Goal: Task Accomplishment & Management: Manage account settings

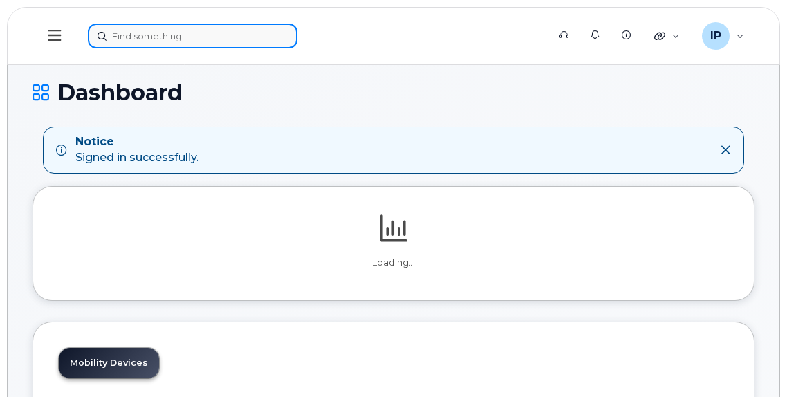
click at [135, 35] on input at bounding box center [193, 36] width 210 height 25
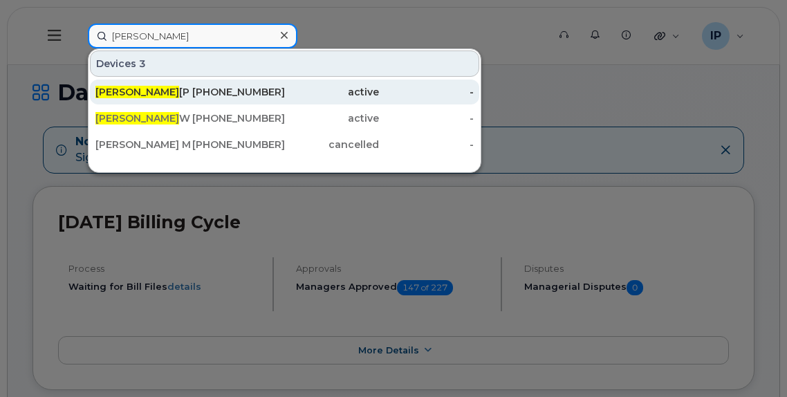
type input "[PERSON_NAME]"
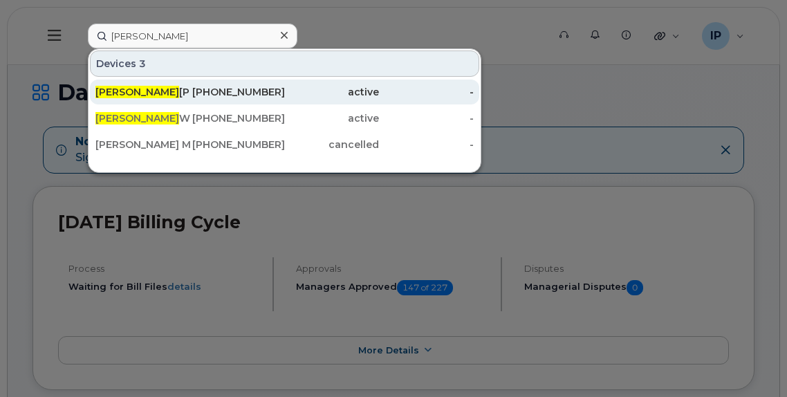
click at [294, 97] on div "active" at bounding box center [332, 92] width 95 height 14
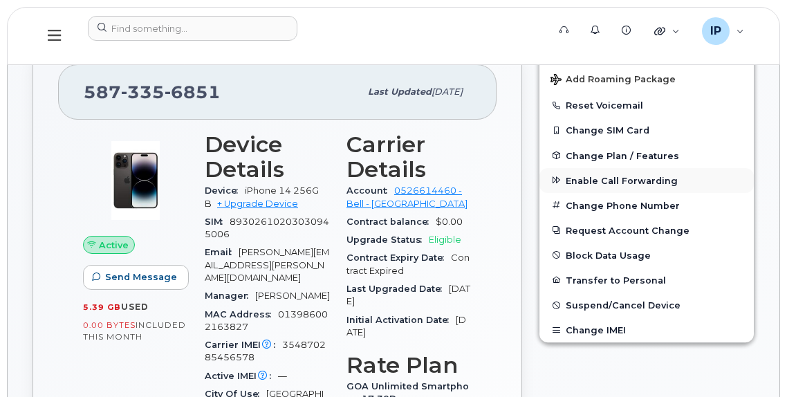
scroll to position [346, 0]
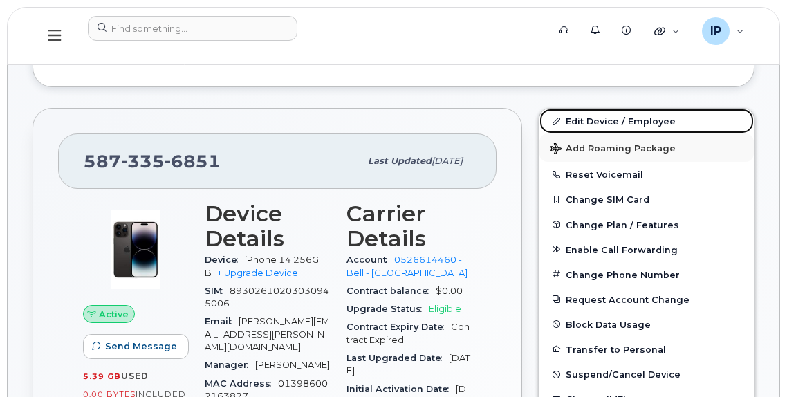
drag, startPoint x: 602, startPoint y: 124, endPoint x: 614, endPoint y: 145, distance: 23.5
click at [602, 124] on link "Edit Device / Employee" at bounding box center [647, 121] width 214 height 25
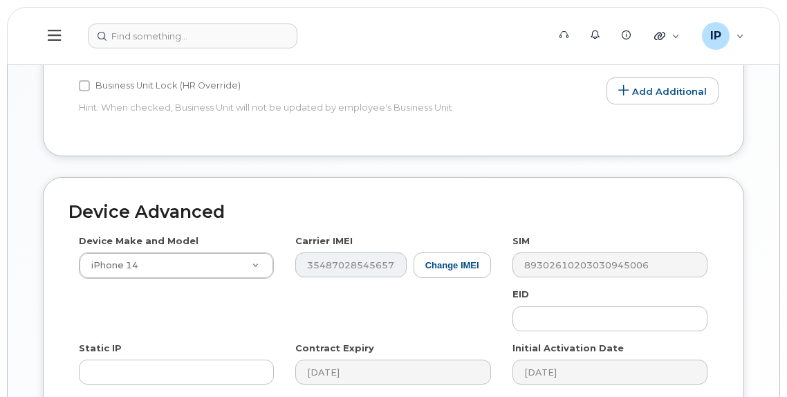
scroll to position [761, 0]
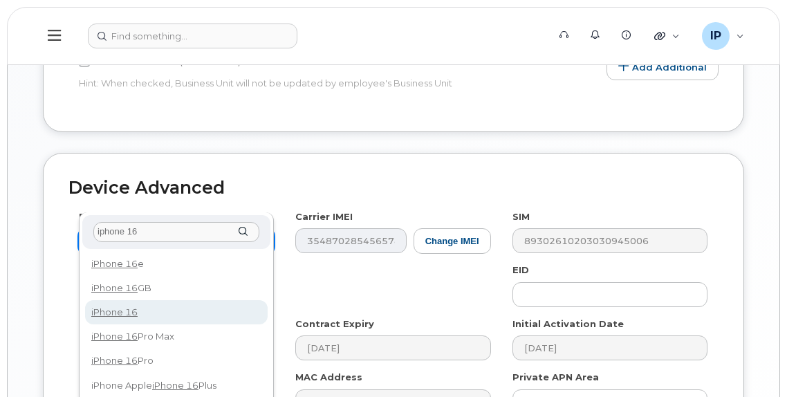
type input "iphone 16"
select select "3224"
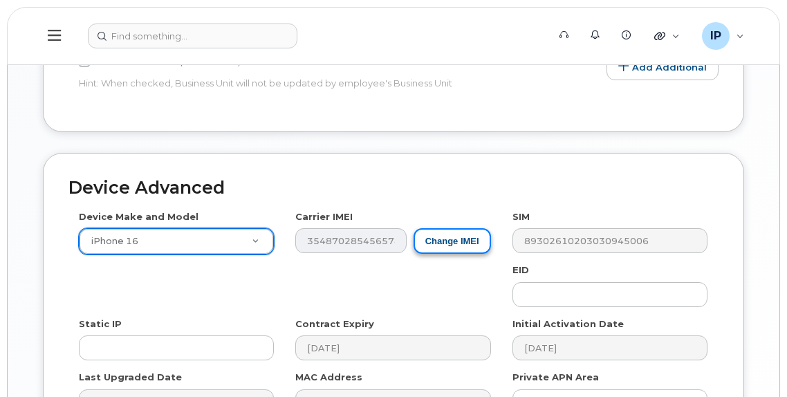
click at [436, 228] on button "Change IMEI" at bounding box center [452, 241] width 77 height 26
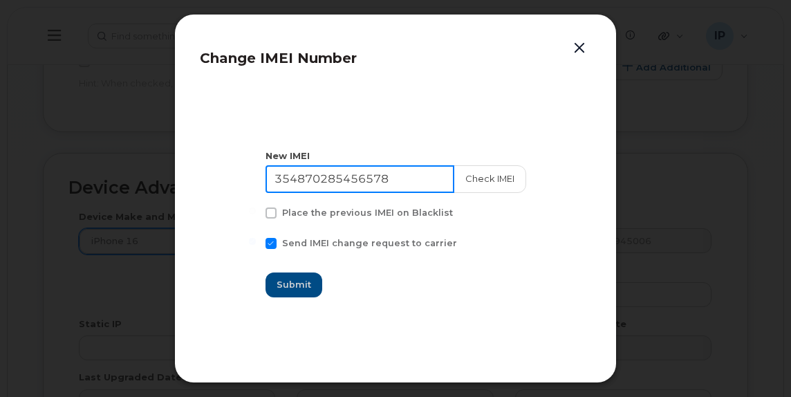
drag, startPoint x: 399, startPoint y: 175, endPoint x: 140, endPoint y: 186, distance: 258.9
click at [140, 186] on div "Change IMEI Number New IMEI 354870285456578 Check IMEI Place the previous IMEI …" at bounding box center [395, 198] width 791 height 397
paste input "074349964865"
type input "350743499648658"
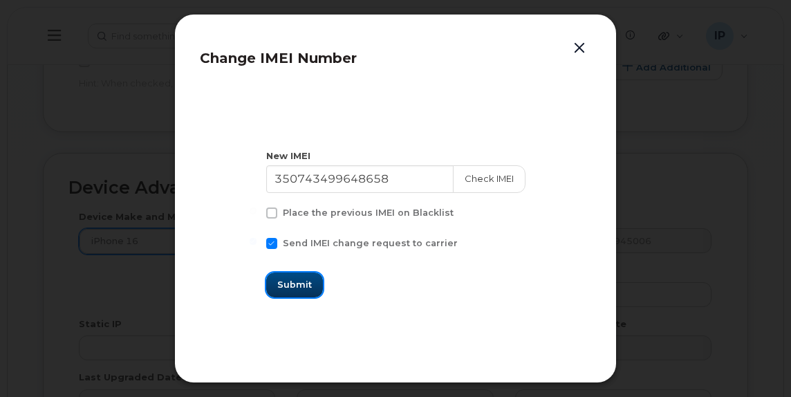
click at [302, 280] on span "Submit" at bounding box center [294, 284] width 35 height 13
type input "350743499648658"
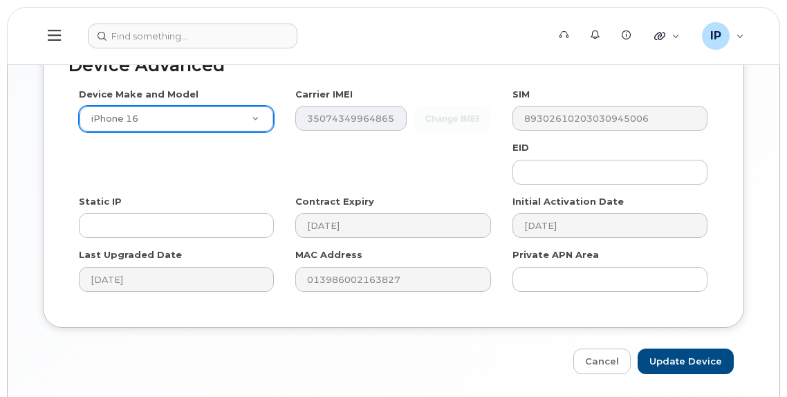
scroll to position [888, 0]
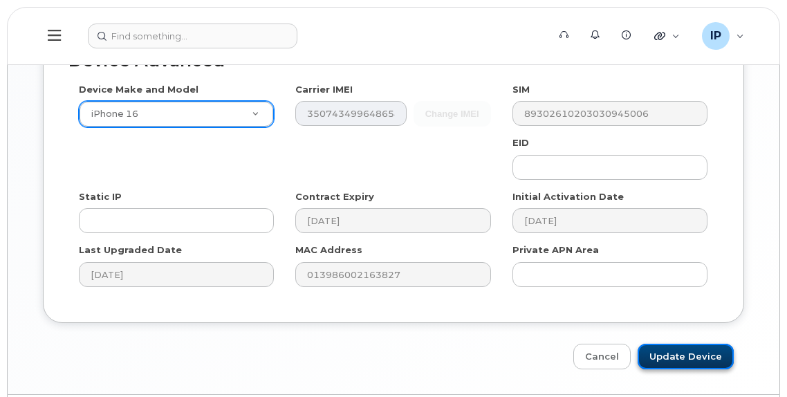
click at [698, 344] on input "Update Device" at bounding box center [686, 357] width 96 height 26
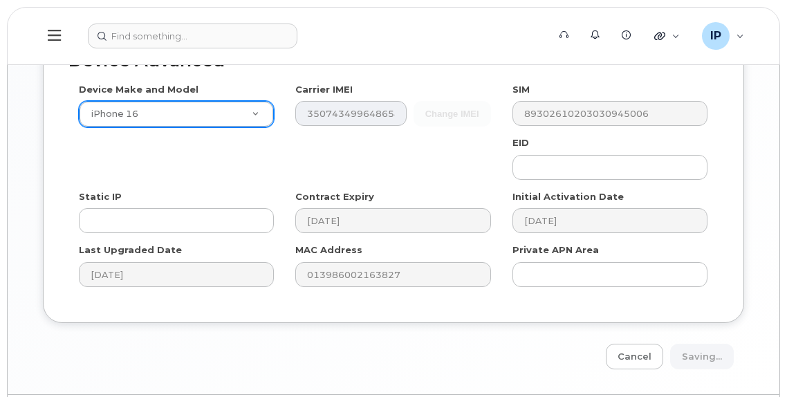
type input "Saving..."
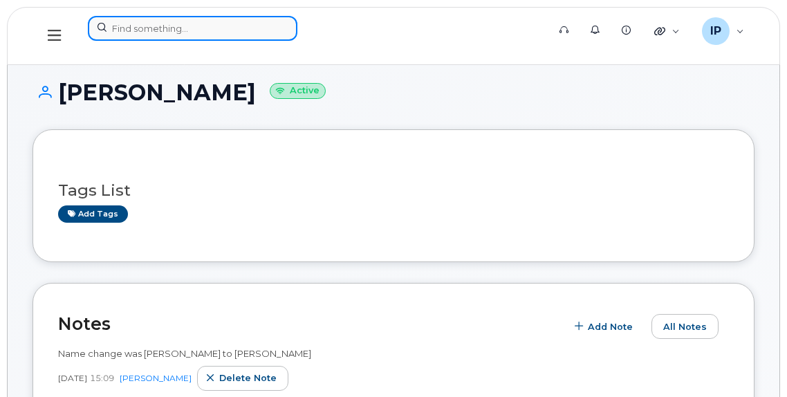
click at [142, 26] on input at bounding box center [193, 28] width 210 height 25
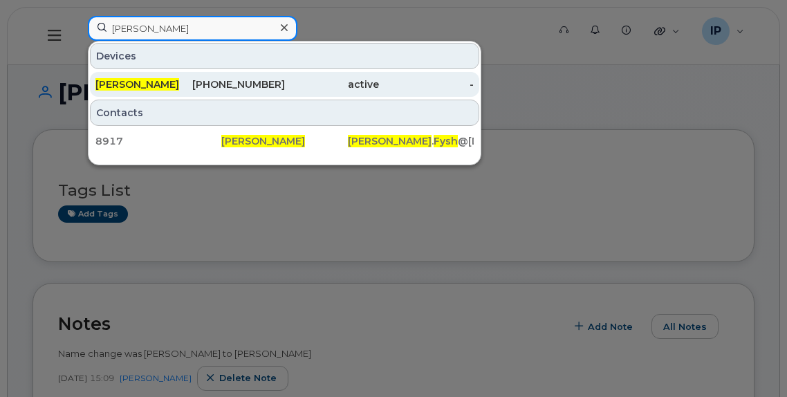
type input "Stacy fysh"
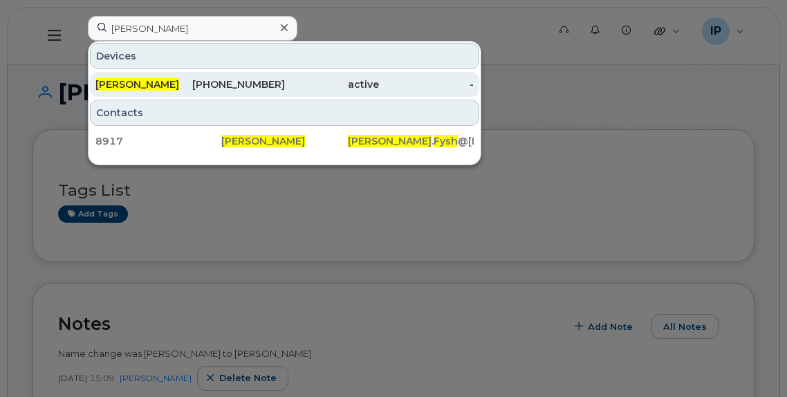
click at [291, 80] on div "active" at bounding box center [332, 84] width 95 height 14
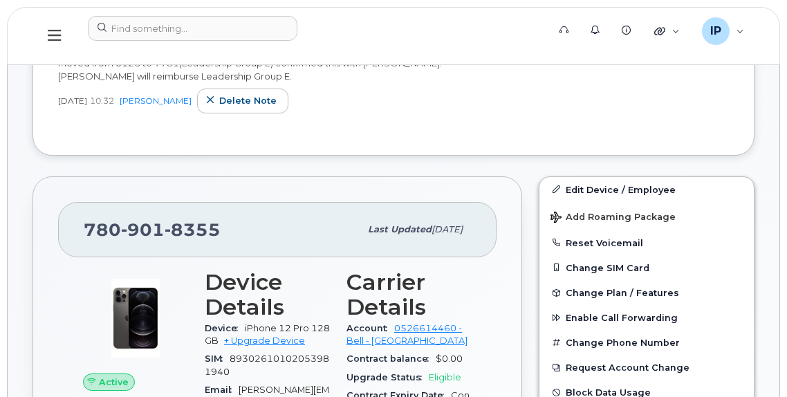
scroll to position [264, 0]
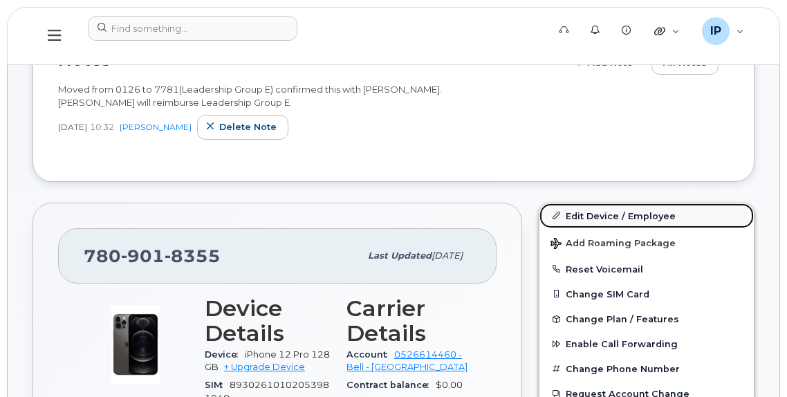
click at [587, 211] on link "Edit Device / Employee" at bounding box center [647, 215] width 214 height 25
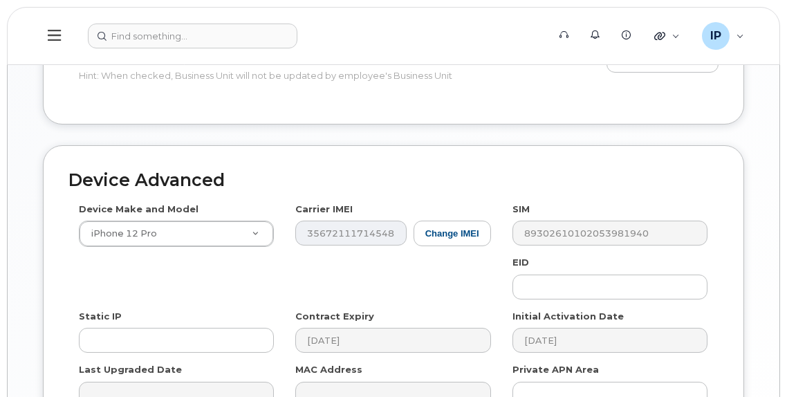
scroll to position [761, 0]
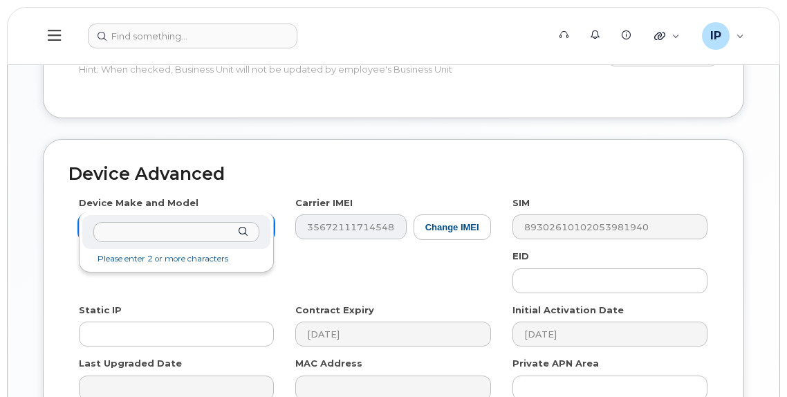
click at [196, 225] on input "text" at bounding box center [176, 232] width 166 height 20
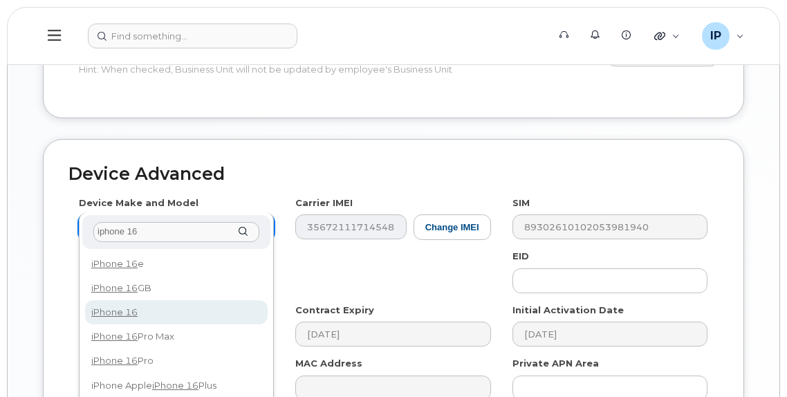
type input "iphone 16"
select select "3224"
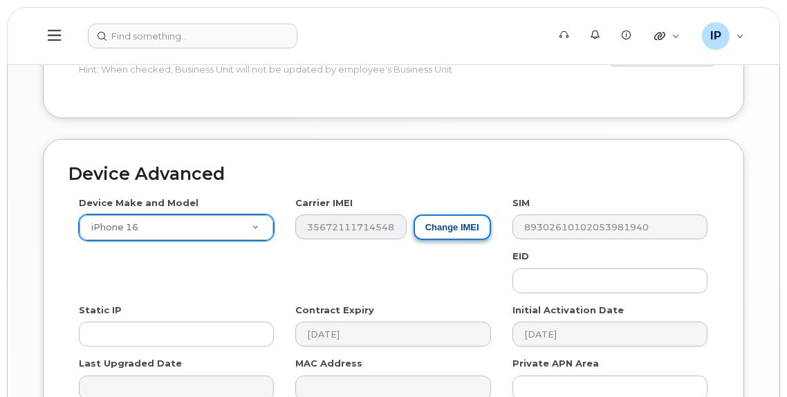
click at [436, 214] on button "Change IMEI" at bounding box center [452, 227] width 77 height 26
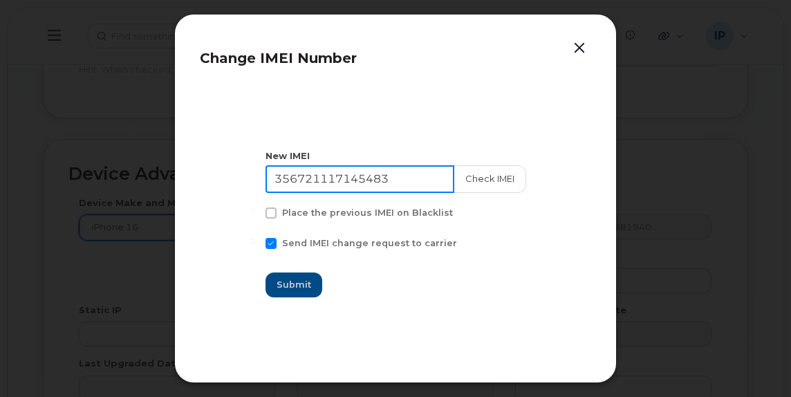
drag, startPoint x: 399, startPoint y: 176, endPoint x: 237, endPoint y: 181, distance: 161.9
click at [237, 181] on section "New IMEI 356721117145483 Check IMEI Place the previous IMEI on Blacklist Send I…" at bounding box center [396, 223] width 392 height 277
paste input "0743499787126"
type input "350743499787126"
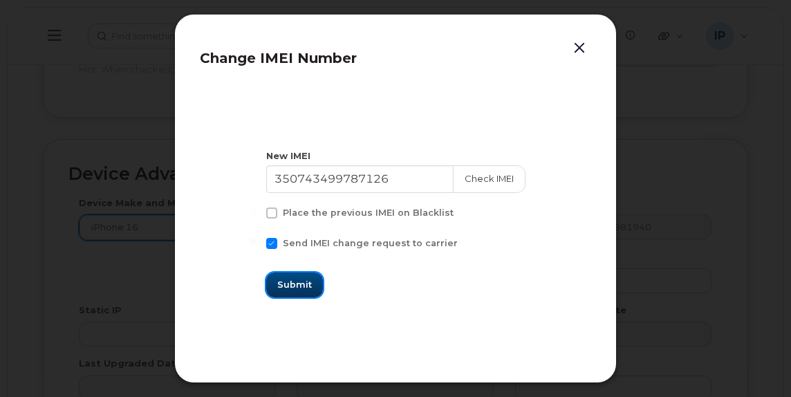
click at [297, 289] on span "Submit" at bounding box center [294, 284] width 35 height 13
type input "350743499787126"
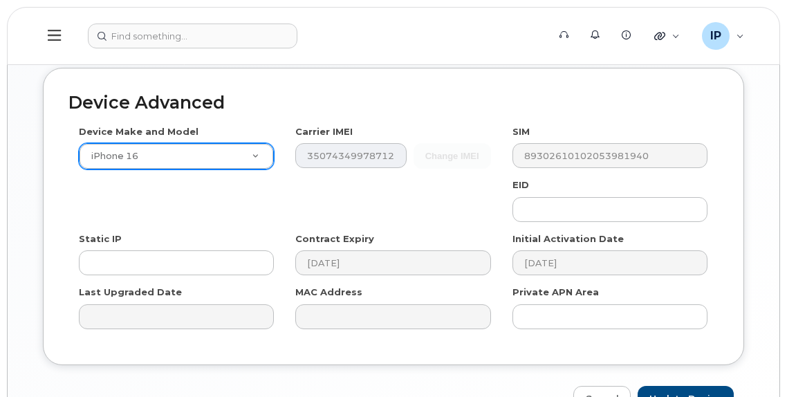
scroll to position [888, 0]
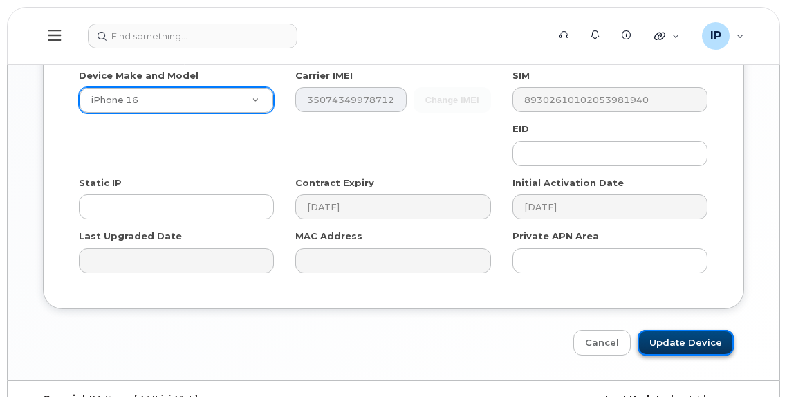
click at [692, 330] on input "Update Device" at bounding box center [686, 343] width 96 height 26
type input "Saving..."
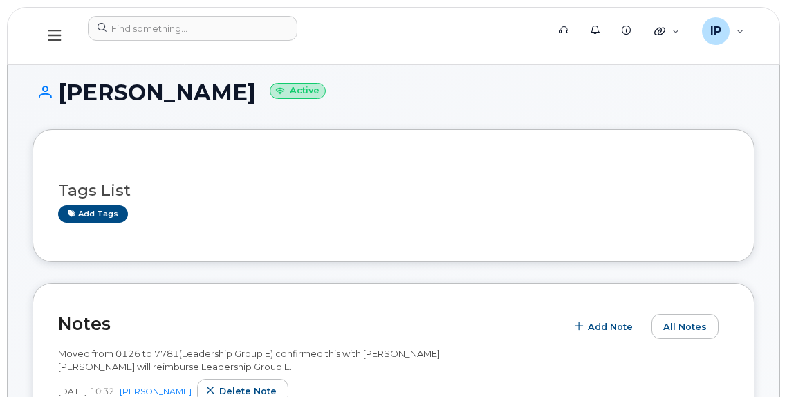
click at [146, 14] on header "Support Alerts Knowledge Base Quicklinks Suspend / Cancel Device Change SIM Car…" at bounding box center [393, 36] width 773 height 58
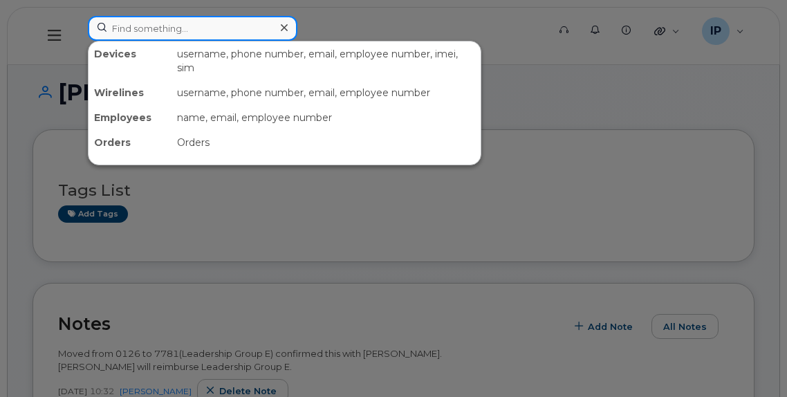
click at [140, 25] on input at bounding box center [193, 28] width 210 height 25
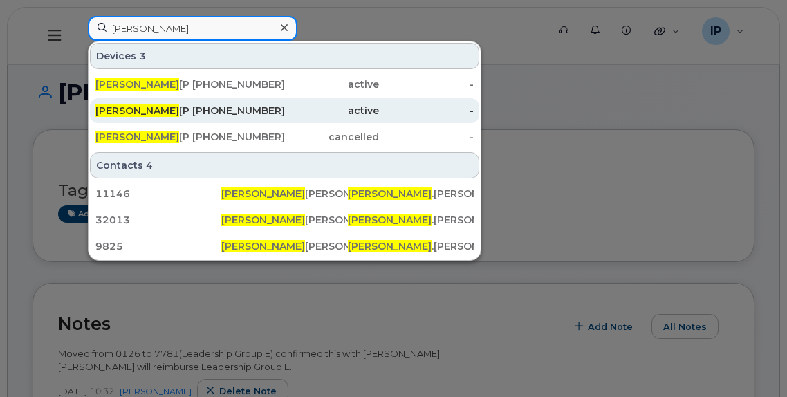
type input "[PERSON_NAME]"
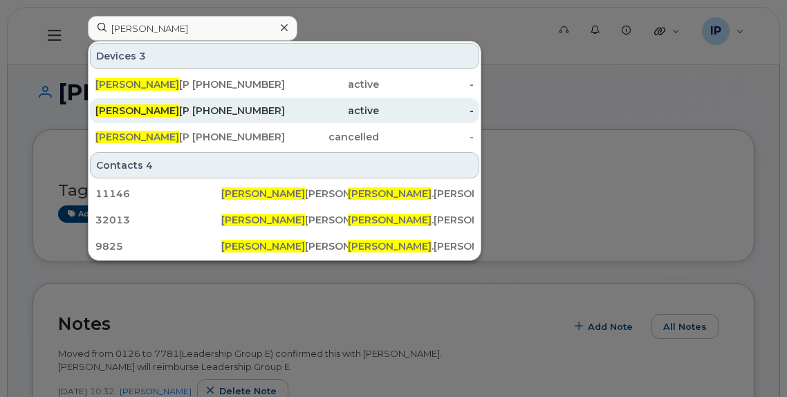
click at [267, 111] on div "780-904-5263" at bounding box center [237, 111] width 95 height 14
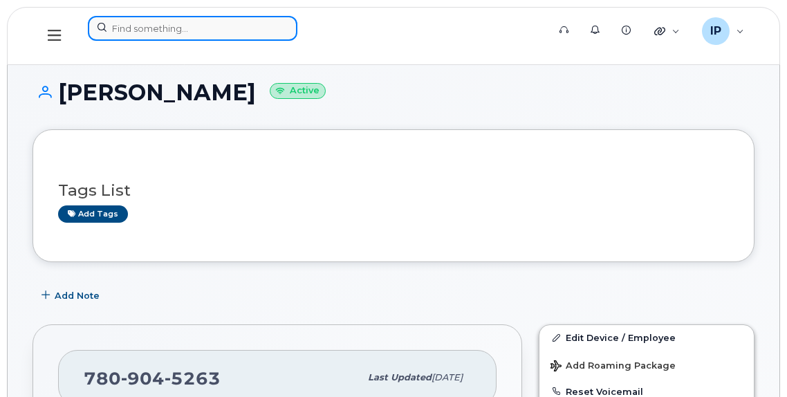
click at [157, 26] on input at bounding box center [193, 28] width 210 height 25
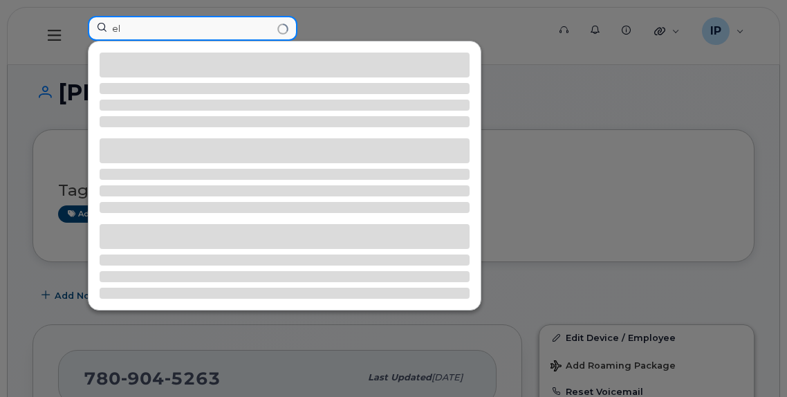
type input "e"
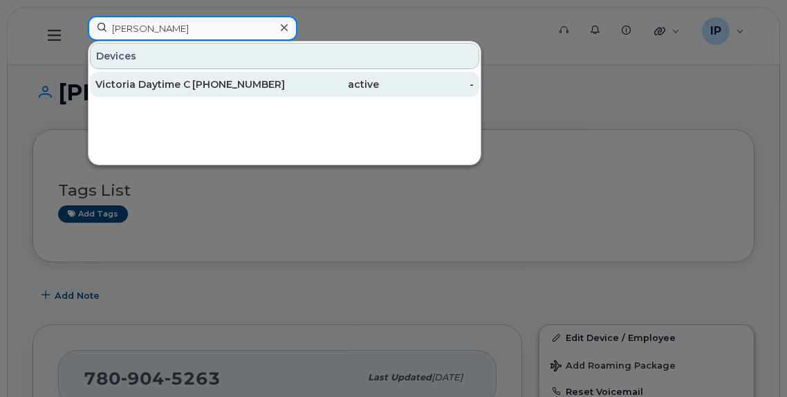
type input "foote"
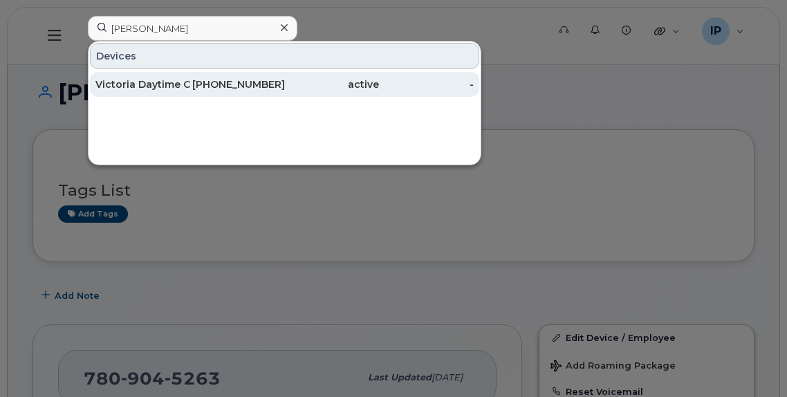
click at [250, 85] on div "780-860-2969" at bounding box center [237, 84] width 95 height 14
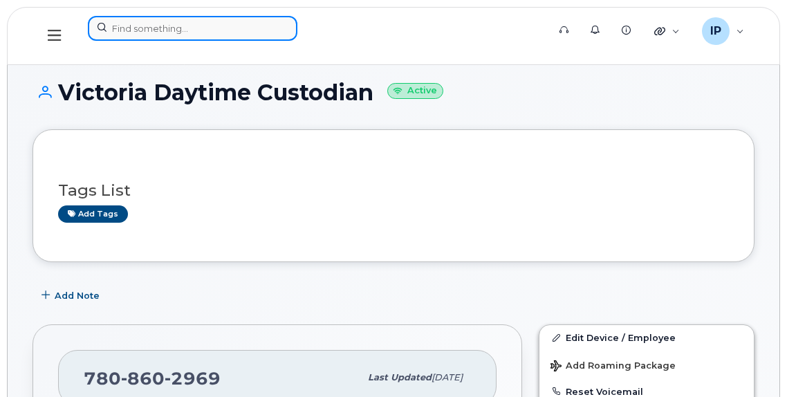
click at [125, 23] on input at bounding box center [193, 28] width 210 height 25
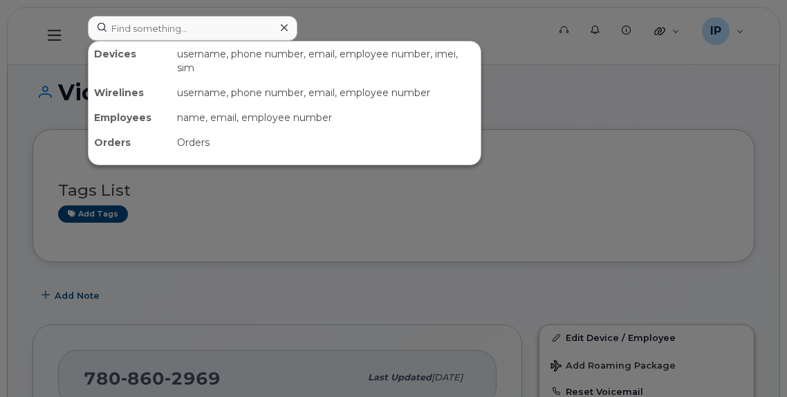
click at [597, 110] on div at bounding box center [393, 198] width 787 height 397
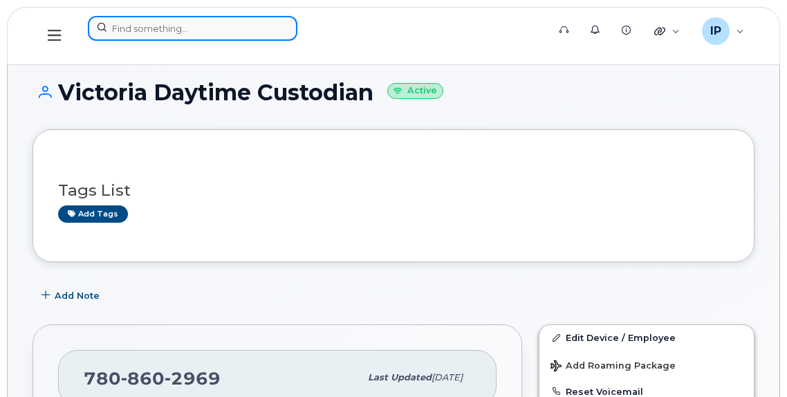
click at [145, 24] on input at bounding box center [193, 28] width 210 height 25
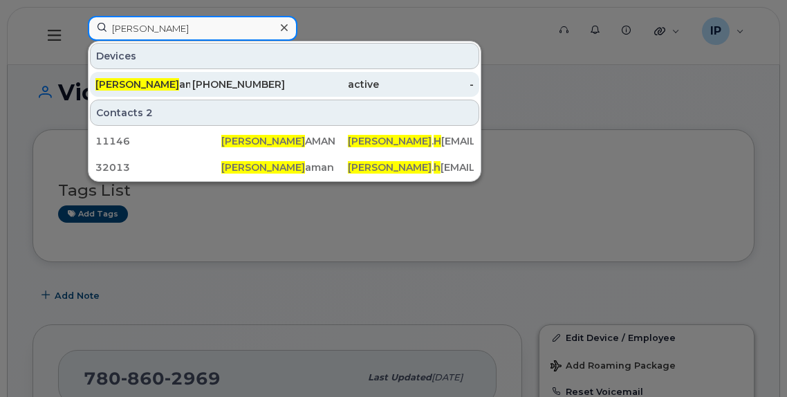
type input "jana h"
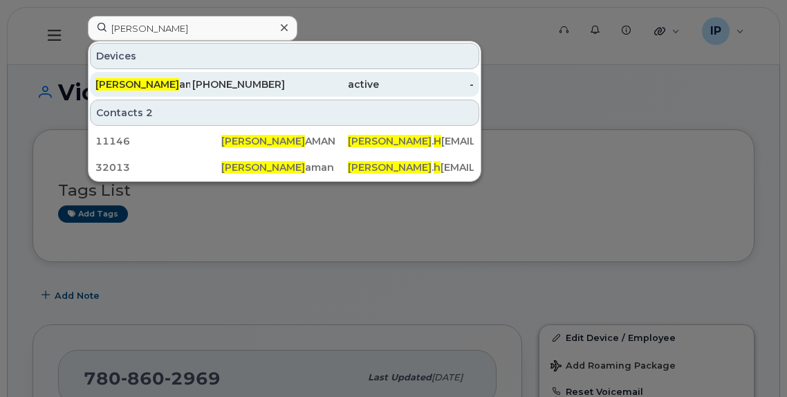
click at [247, 89] on div "780-904-5263" at bounding box center [237, 84] width 95 height 14
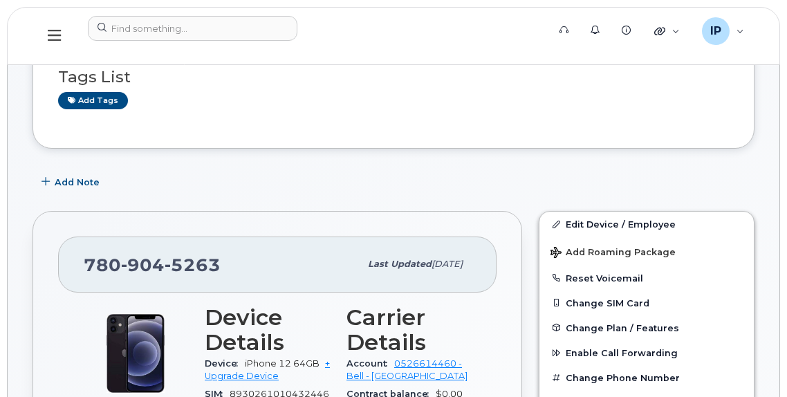
scroll to position [277, 0]
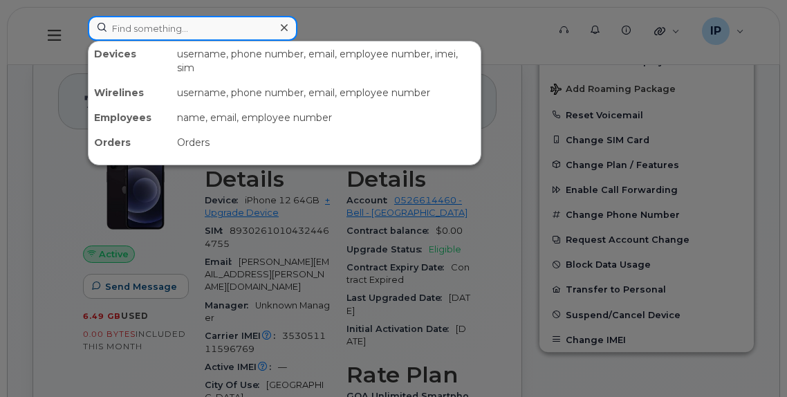
click at [172, 21] on input at bounding box center [193, 28] width 210 height 25
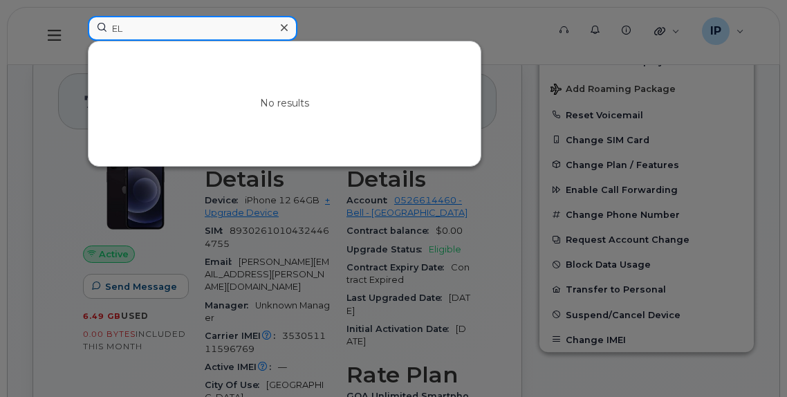
type input "E"
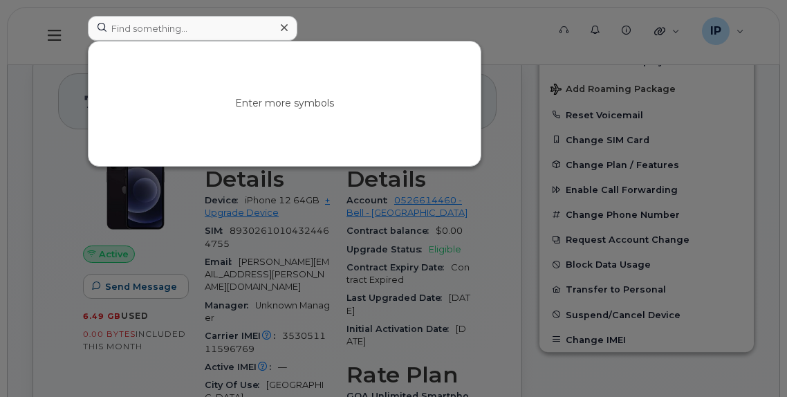
click at [286, 25] on icon at bounding box center [284, 27] width 7 height 7
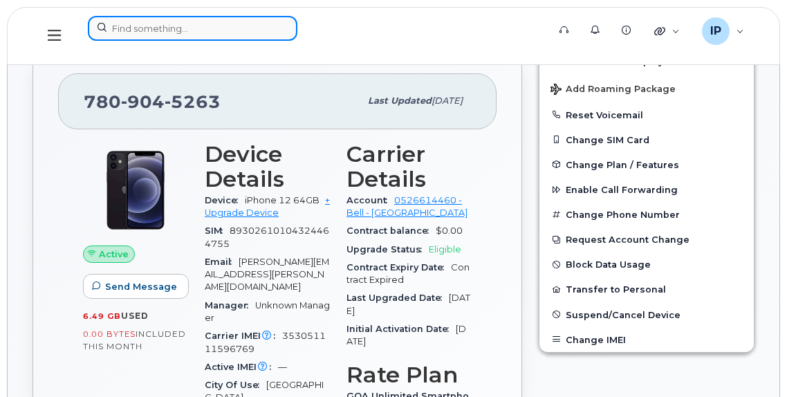
click at [123, 25] on input at bounding box center [193, 28] width 210 height 25
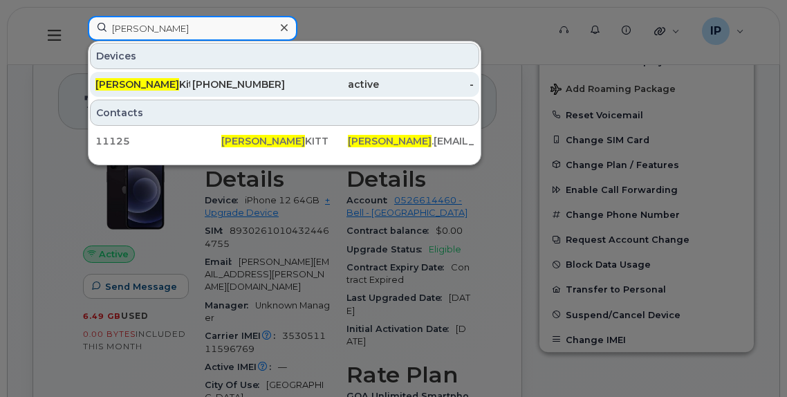
type input "joleen"
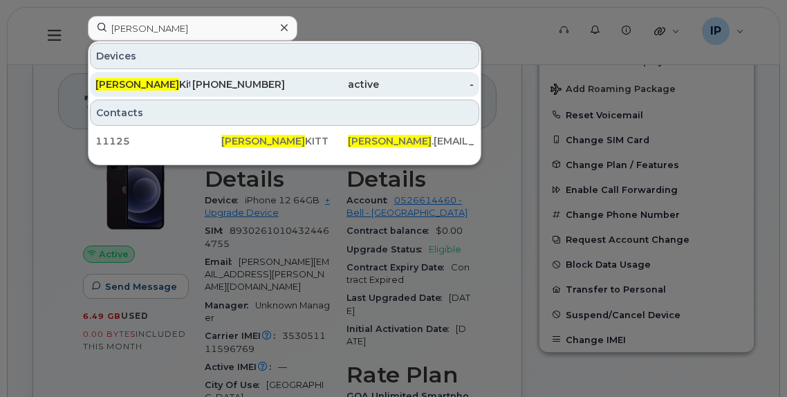
click at [285, 77] on div "780-914-8732" at bounding box center [332, 84] width 95 height 25
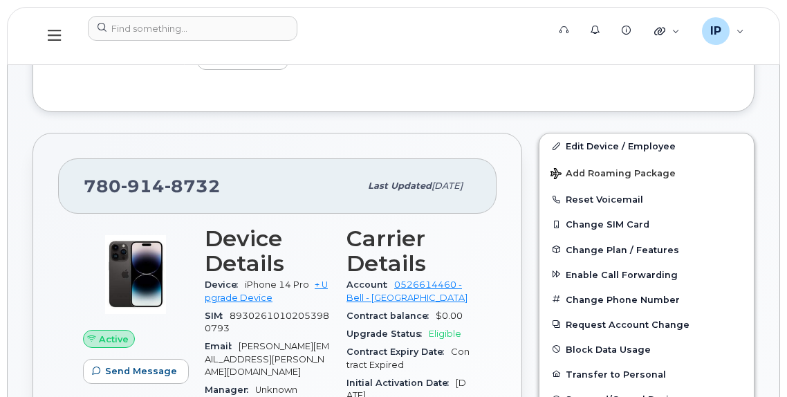
scroll to position [346, 0]
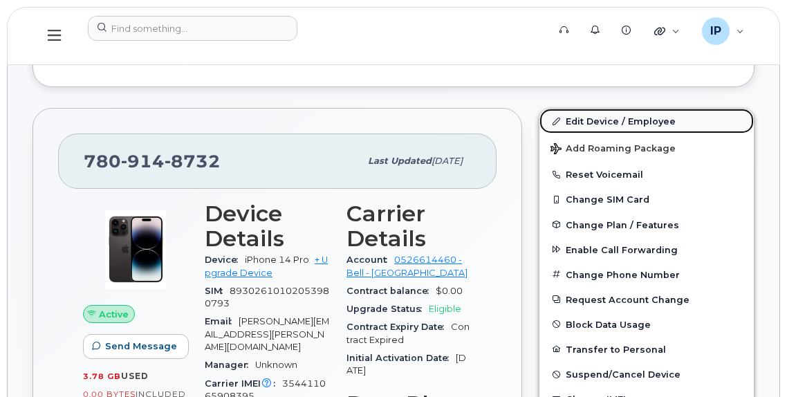
click at [606, 118] on link "Edit Device / Employee" at bounding box center [647, 121] width 214 height 25
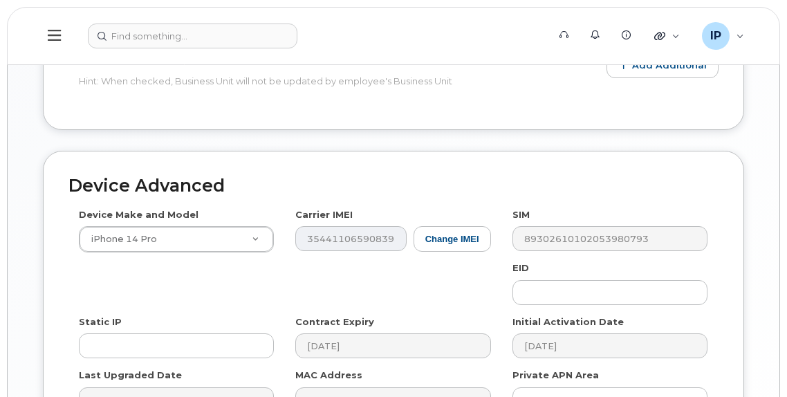
scroll to position [750, 0]
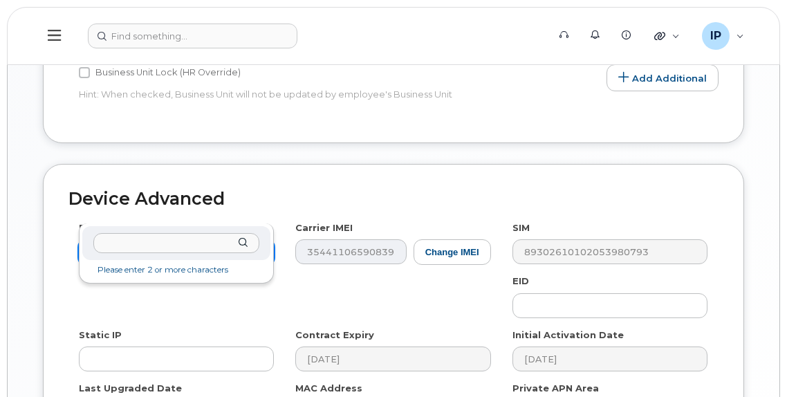
click at [121, 248] on input "text" at bounding box center [176, 243] width 166 height 20
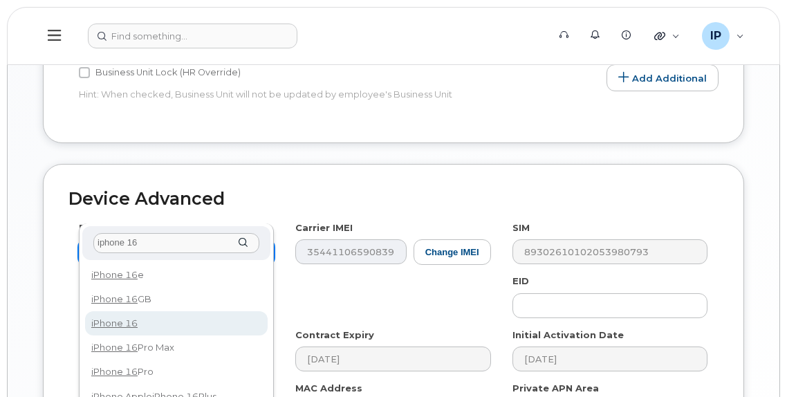
type input "iphone 16"
select select "3224"
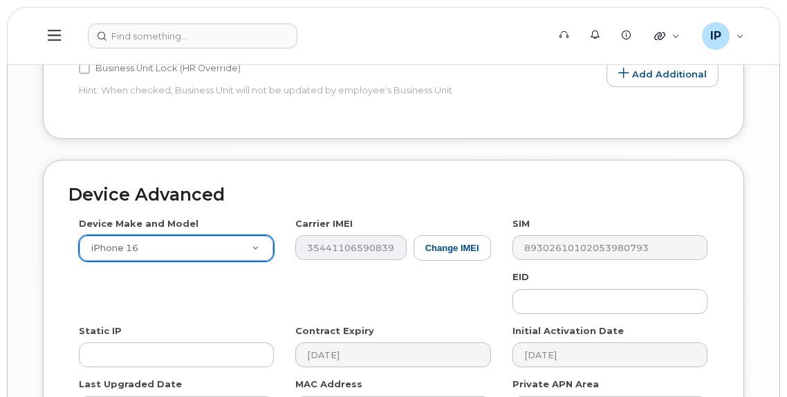
scroll to position [819, 0]
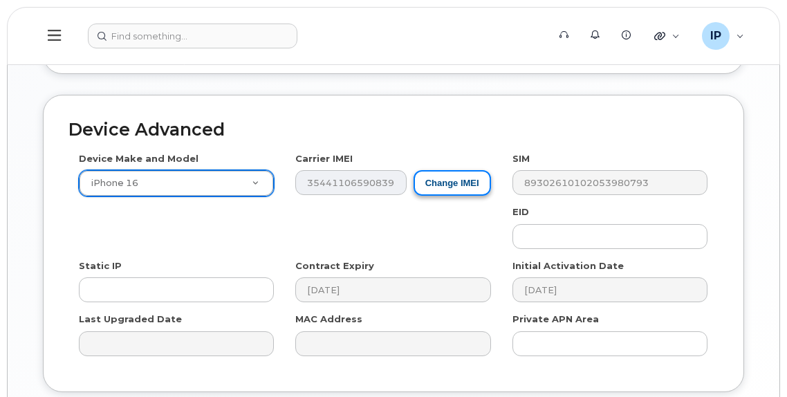
click at [447, 170] on button "Change IMEI" at bounding box center [452, 183] width 77 height 26
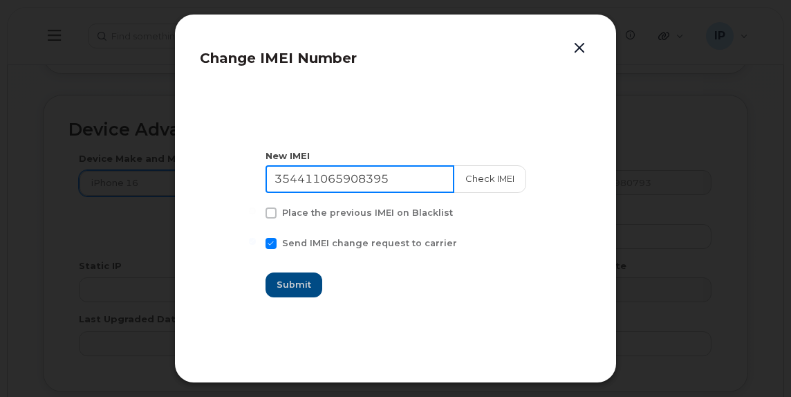
drag, startPoint x: 401, startPoint y: 178, endPoint x: 189, endPoint y: 178, distance: 212.4
click at [189, 178] on div "Change IMEI Number New IMEI [TECHNICAL_ID] Check IMEI Place the previous IMEI o…" at bounding box center [395, 198] width 443 height 369
paste input "387567845114"
type input "353875678451145"
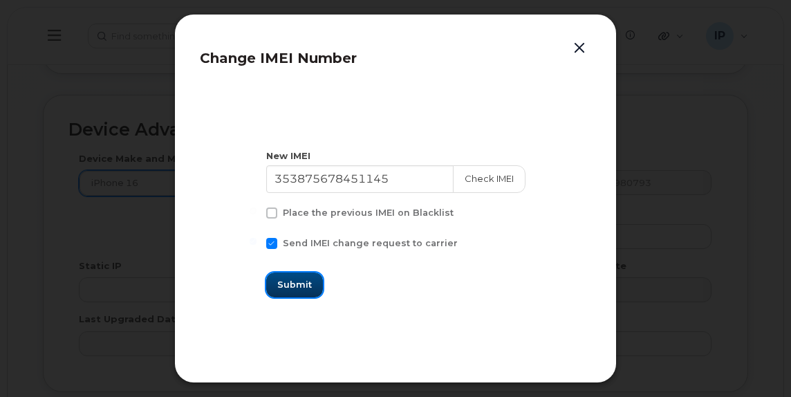
click at [300, 286] on span "Submit" at bounding box center [294, 284] width 35 height 13
type input "353875678451145"
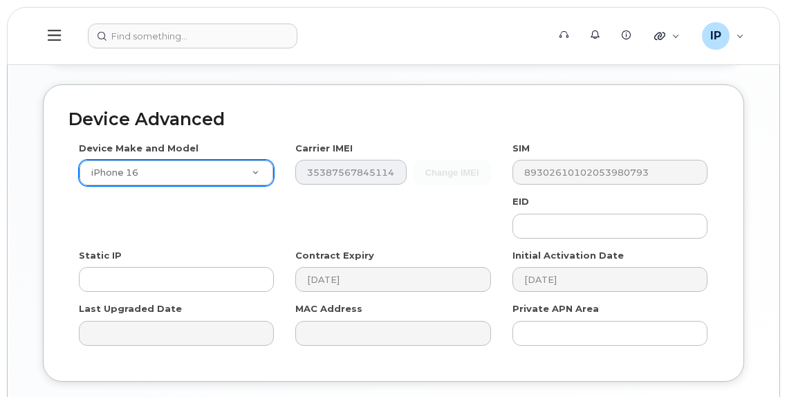
scroll to position [888, 0]
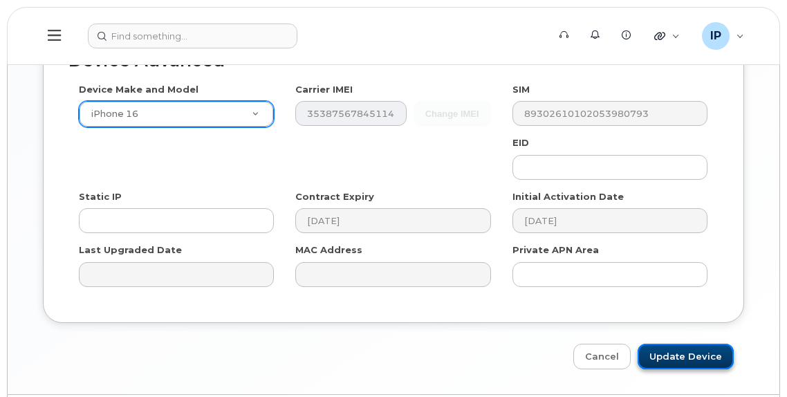
click at [668, 344] on input "Update Device" at bounding box center [686, 357] width 96 height 26
type input "Saving..."
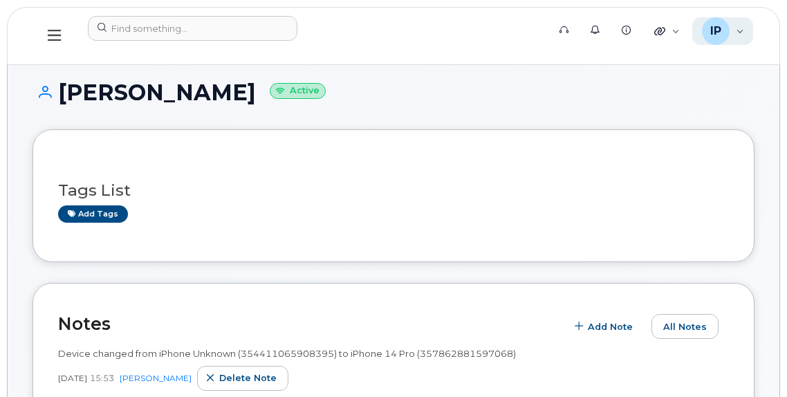
click at [728, 33] on div "IP" at bounding box center [716, 31] width 28 height 28
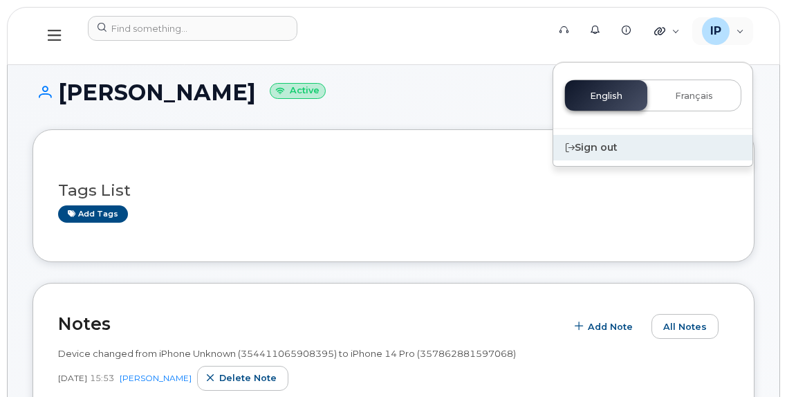
click at [605, 147] on div "Sign out" at bounding box center [652, 148] width 199 height 26
